Goal: Entertainment & Leisure: Browse casually

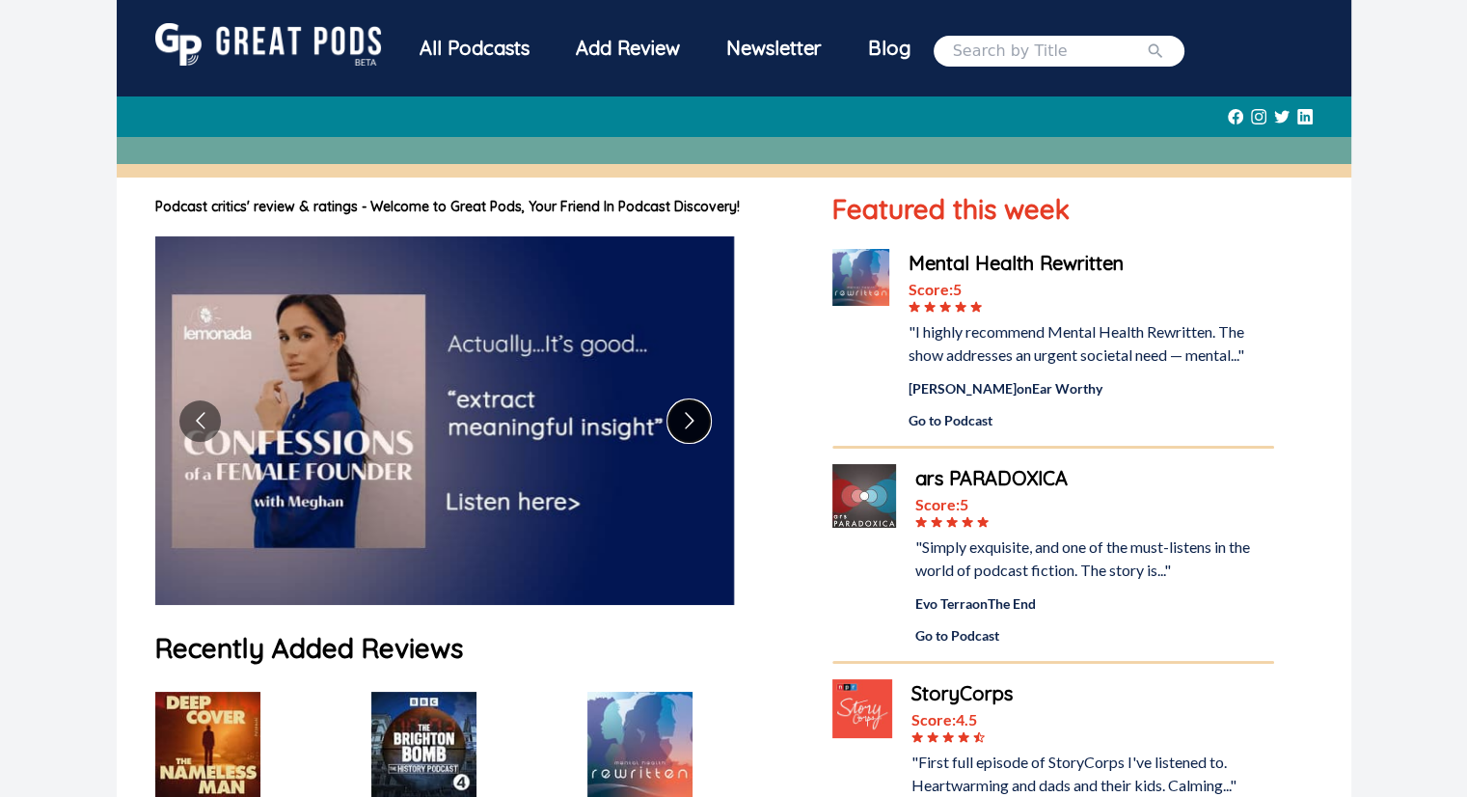
click at [679, 417] on button "Go to next slide" at bounding box center [688, 420] width 41 height 41
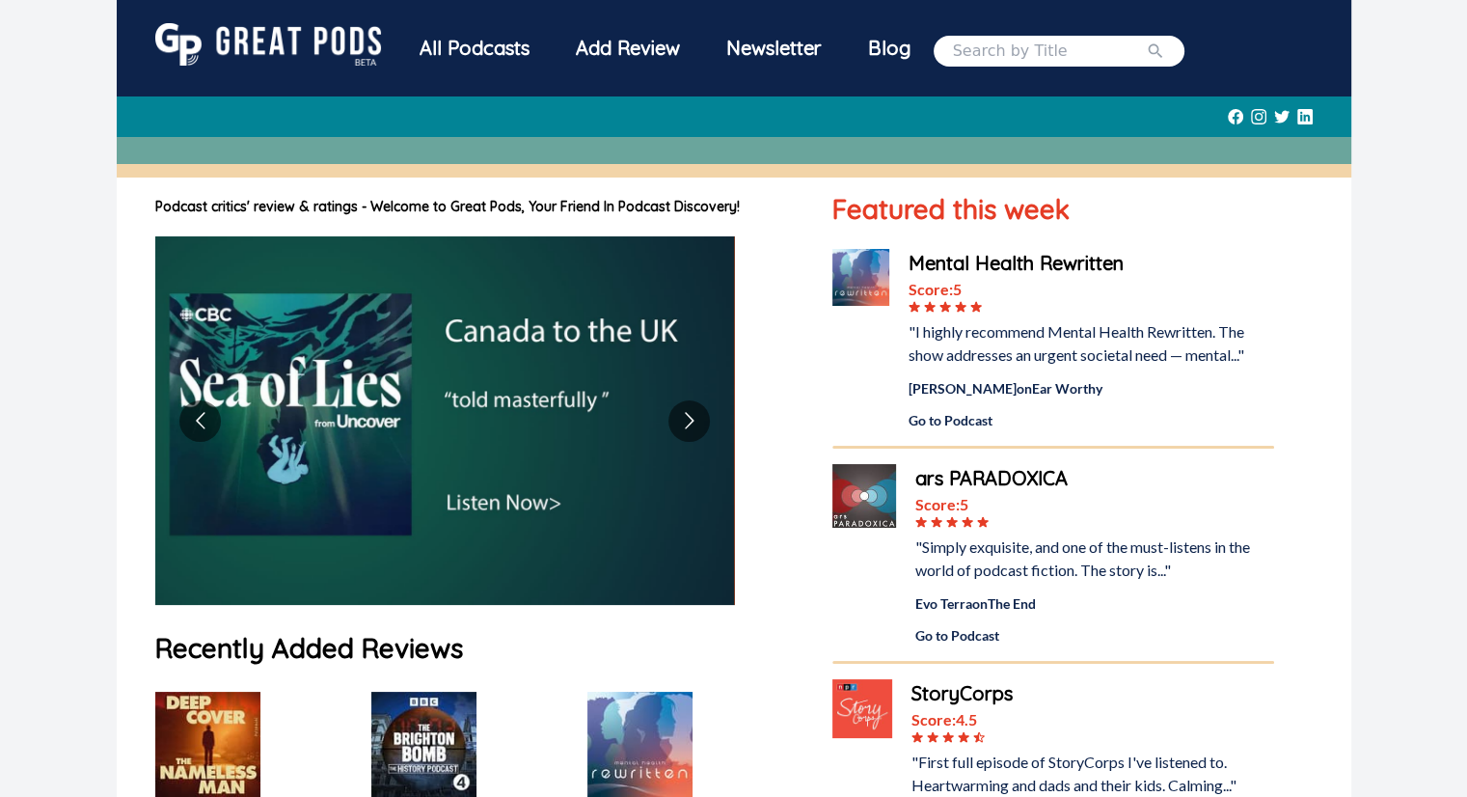
click at [530, 389] on img at bounding box center [444, 420] width 579 height 368
